Goal: Find contact information: Find contact information

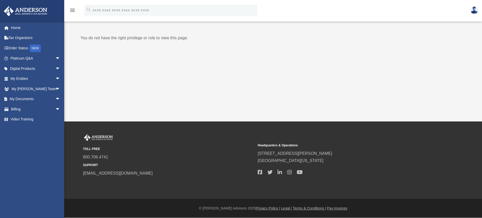
click at [474, 10] on img at bounding box center [474, 9] width 8 height 7
click at [22, 29] on link "Home" at bounding box center [36, 28] width 64 height 10
click at [13, 28] on link "Home" at bounding box center [36, 28] width 64 height 10
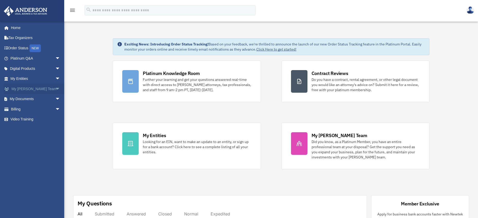
click at [55, 87] on span "arrow_drop_down" at bounding box center [60, 89] width 10 height 11
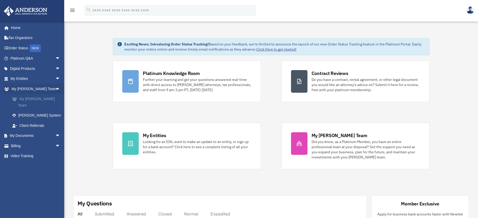
click at [35, 98] on link "My [PERSON_NAME] Team" at bounding box center [37, 102] width 61 height 16
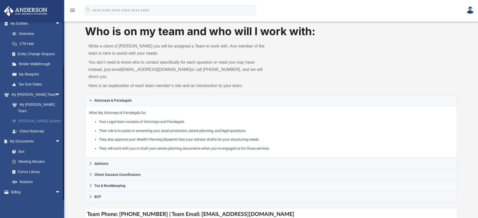
scroll to position [57, 0]
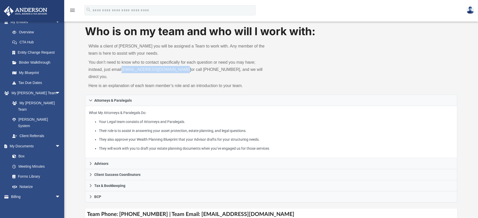
drag, startPoint x: 183, startPoint y: 69, endPoint x: 123, endPoint y: 69, distance: 59.6
click at [123, 69] on p "You don’t need to know who to contact specifically for each question or need yo…" at bounding box center [178, 70] width 179 height 22
copy link "[EMAIL_ADDRESS][DOMAIN_NAME]"
click at [474, 10] on img at bounding box center [471, 9] width 8 height 7
click at [471, 9] on img at bounding box center [471, 9] width 8 height 7
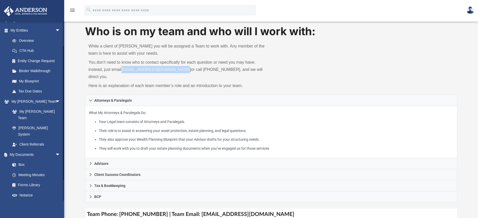
scroll to position [0, 0]
